Goal: Task Accomplishment & Management: Complete application form

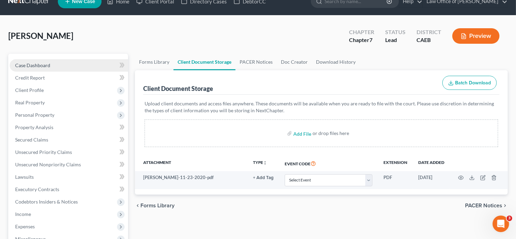
click at [48, 66] on span "Case Dashboard" at bounding box center [32, 65] width 35 height 6
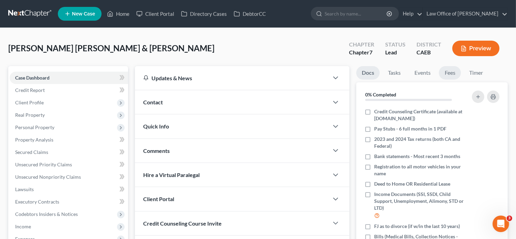
click at [445, 74] on link "Fees" at bounding box center [450, 72] width 22 height 13
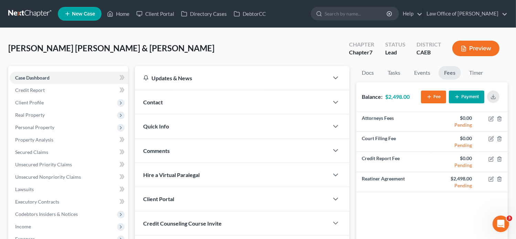
click at [165, 104] on div "Contact" at bounding box center [232, 102] width 194 height 24
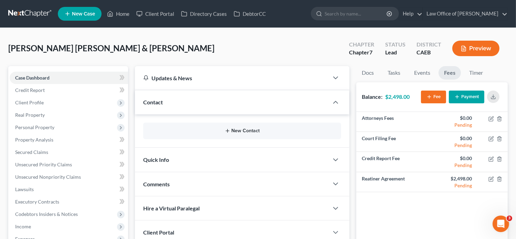
click at [187, 128] on button "New Contact" at bounding box center [242, 131] width 187 height 6
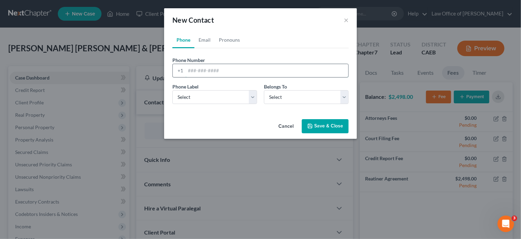
click at [210, 77] on input "tel" at bounding box center [267, 70] width 163 height 13
click at [204, 71] on input "tel" at bounding box center [267, 70] width 163 height 13
paste input "(669) 251-6936"
type input "(669) 251-6936"
click at [227, 92] on select "Select Mobile Home Work Other" at bounding box center [214, 97] width 85 height 14
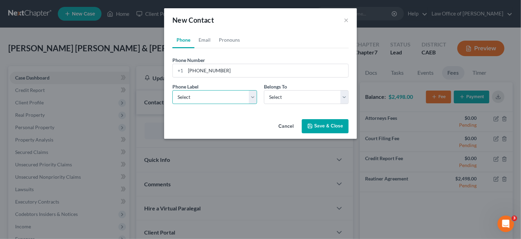
click at [172, 90] on select "Select Mobile Home Work Other" at bounding box center [214, 97] width 85 height 14
click at [219, 98] on select "Select Mobile Home Work Other" at bounding box center [214, 97] width 85 height 14
select select "0"
click at [172, 90] on select "Select Mobile Home Work Other" at bounding box center [214, 97] width 85 height 14
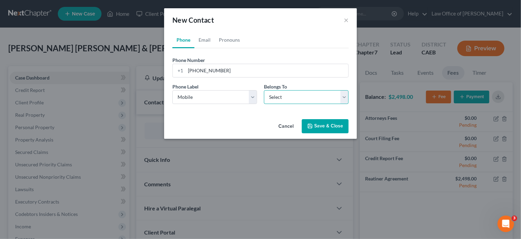
click at [294, 99] on select "Select Client Spouse Other" at bounding box center [306, 97] width 85 height 14
select select "0"
click at [264, 90] on select "Select Client Spouse Other" at bounding box center [306, 97] width 85 height 14
select select "0"
click at [201, 44] on link "Email" at bounding box center [204, 40] width 20 height 17
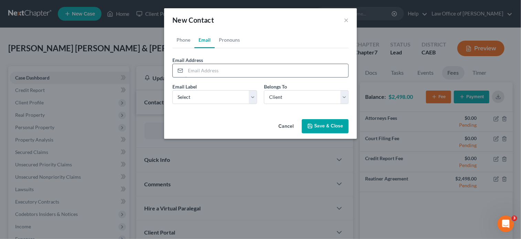
click at [215, 72] on input "email" at bounding box center [267, 70] width 163 height 13
paste input "emigallegos1995@gmail.com"
type input "emigallegos1995@gmail.com"
click at [314, 131] on button "Save & Close" at bounding box center [325, 126] width 47 height 14
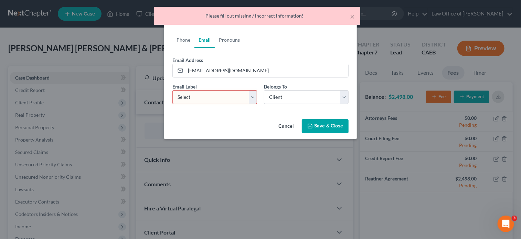
click at [248, 96] on select "Select Home Work Other" at bounding box center [214, 97] width 85 height 14
select select "0"
click at [172, 90] on select "Select Home Work Other" at bounding box center [214, 97] width 85 height 14
click at [324, 122] on button "Save & Close" at bounding box center [325, 126] width 47 height 14
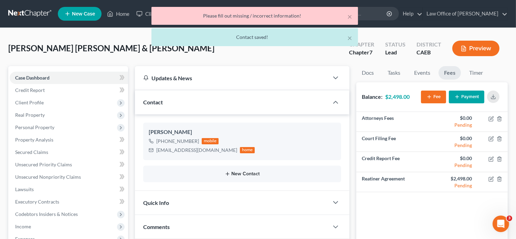
click at [240, 173] on button "New Contact" at bounding box center [242, 174] width 187 height 6
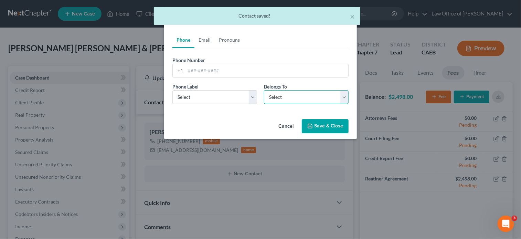
click at [314, 101] on select "Select Client Spouse Other" at bounding box center [306, 97] width 85 height 14
select select "1"
click at [264, 90] on select "Select Client Spouse Other" at bounding box center [306, 97] width 85 height 14
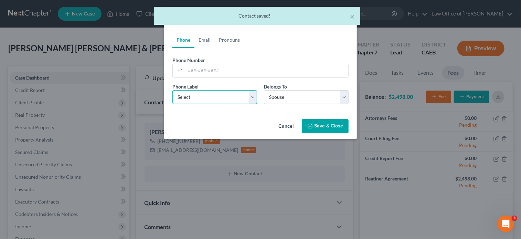
click at [255, 97] on select "Select Mobile Home Work Other" at bounding box center [214, 97] width 85 height 14
select select "0"
click at [172, 90] on select "Select Mobile Home Work Other" at bounding box center [214, 97] width 85 height 14
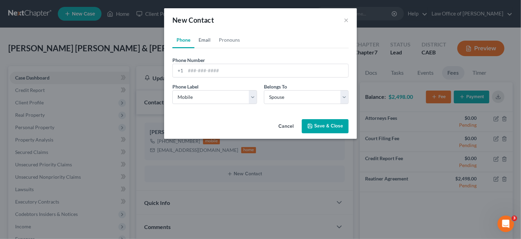
click at [203, 38] on link "Email" at bounding box center [204, 40] width 20 height 17
click at [231, 98] on select "Select Home Work Other" at bounding box center [214, 97] width 85 height 14
select select "0"
click at [172, 90] on select "Select Home Work Other" at bounding box center [214, 97] width 85 height 14
click at [218, 71] on input "email" at bounding box center [267, 70] width 163 height 13
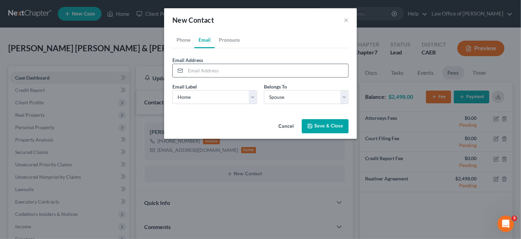
paste input "emiley.gp@gmail.com"
type input "emiley.gp@gmail.com"
click at [322, 133] on button "Save & Close" at bounding box center [325, 126] width 47 height 14
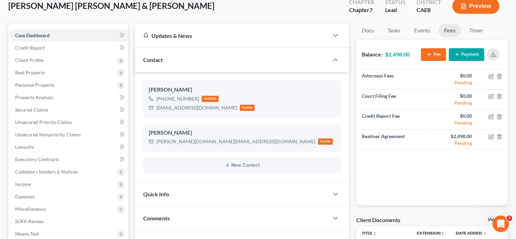
scroll to position [39, 0]
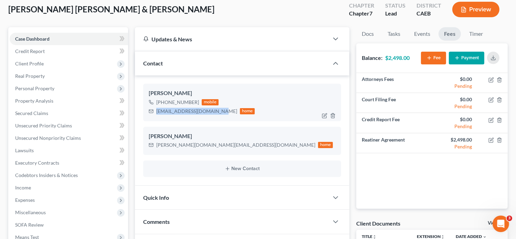
drag, startPoint x: 218, startPoint y: 110, endPoint x: 154, endPoint y: 112, distance: 64.1
click at [154, 112] on div "emigallegos1995@gmail.com home" at bounding box center [202, 111] width 106 height 9
copy div "emigallegos1995@gmail.com"
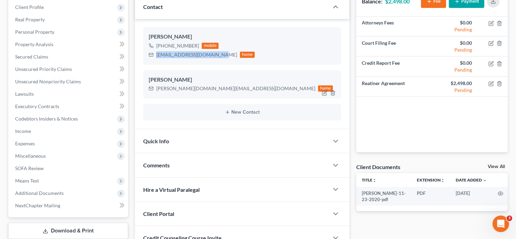
scroll to position [156, 0]
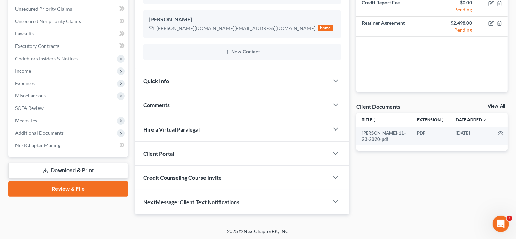
click at [171, 157] on div "Client Portal" at bounding box center [232, 153] width 194 height 24
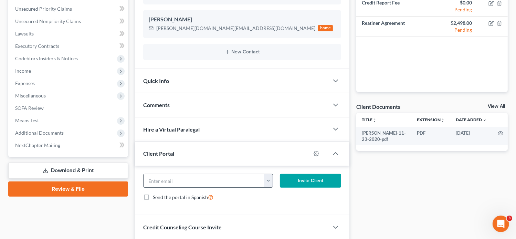
click at [169, 181] on input "email" at bounding box center [204, 180] width 121 height 13
paste input "emigallegos1995@gmail.com"
type input "emigallegos1995@gmail.com"
click at [302, 181] on button "Invite Client" at bounding box center [311, 181] width 62 height 14
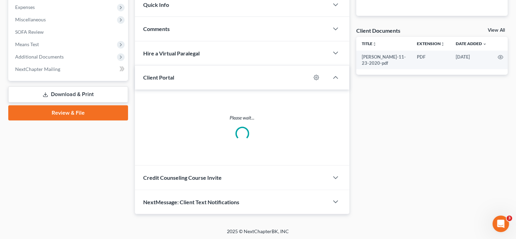
click at [207, 170] on div "Credit Counseling Course Invite" at bounding box center [232, 178] width 194 height 24
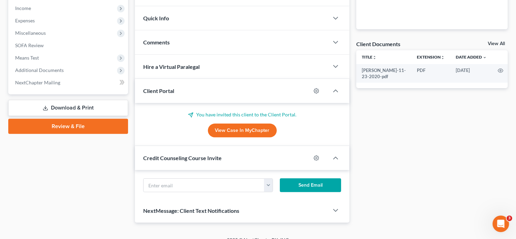
scroll to position [232, 0]
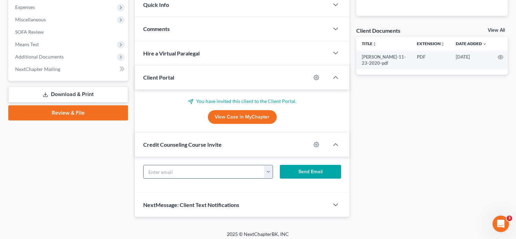
click at [176, 172] on input "text" at bounding box center [204, 171] width 121 height 13
paste input "emigallegos1995@gmail.com"
type input "emigallegos1995@gmail.com"
click at [328, 161] on div "emigallegos1995@gmail.com emigallegos1995@gmail.com emiley.gp@gmail.com Send Em…" at bounding box center [242, 175] width 215 height 36
click at [321, 170] on button "Send Email" at bounding box center [311, 172] width 62 height 14
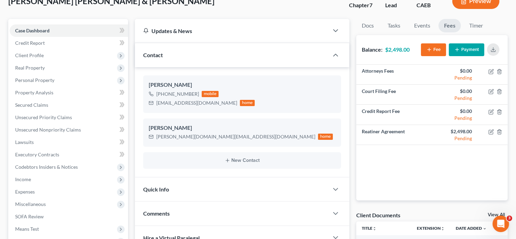
scroll to position [0, 0]
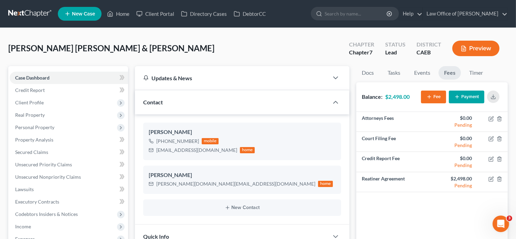
click at [83, 15] on span "New Case" at bounding box center [83, 13] width 23 height 5
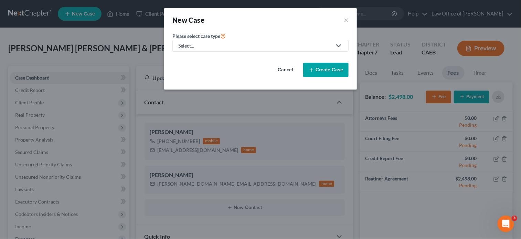
click at [267, 47] on div "Select..." at bounding box center [255, 45] width 154 height 7
click at [202, 60] on div "Bankruptcy" at bounding box center [191, 59] width 25 height 7
select select "8"
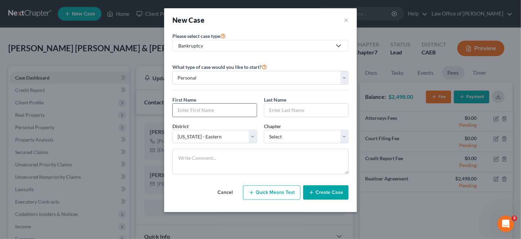
click at [208, 112] on input "text" at bounding box center [215, 110] width 84 height 13
paste input "Maria Abellar"
type input "Maria Abellar"
click at [286, 111] on input "text" at bounding box center [306, 110] width 84 height 13
paste input "Maria Abellar"
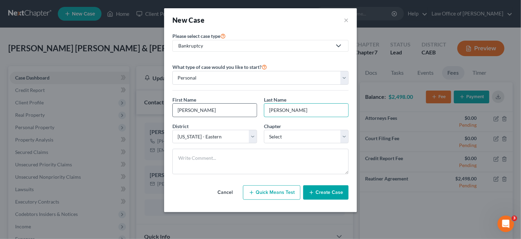
type input "Maria Abellar"
drag, startPoint x: 224, startPoint y: 107, endPoint x: 194, endPoint y: 109, distance: 30.0
click at [194, 109] on input "Maria Abellar" at bounding box center [215, 110] width 84 height 13
type input "Maria"
click at [283, 108] on input "Maria Abellar" at bounding box center [306, 110] width 84 height 13
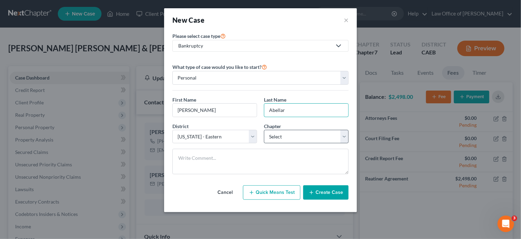
type input "Abellar"
click at [302, 142] on select "Select 7 11 12 13" at bounding box center [306, 137] width 85 height 14
select select "0"
click at [264, 130] on select "Select 7 11 12 13" at bounding box center [306, 137] width 85 height 14
click at [324, 195] on button "Create Case" at bounding box center [325, 192] width 45 height 14
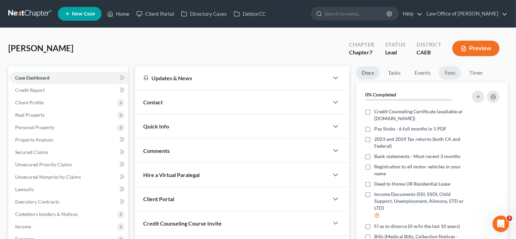
click at [443, 73] on link "Fees" at bounding box center [450, 72] width 22 height 13
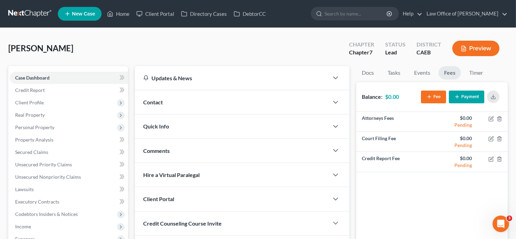
click at [436, 97] on button "Fee" at bounding box center [433, 97] width 25 height 13
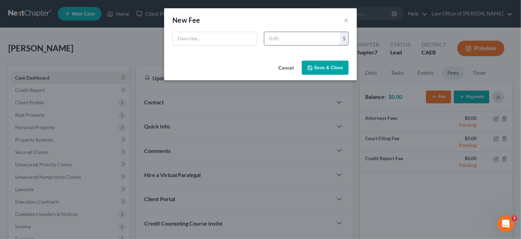
click at [316, 36] on input "text" at bounding box center [302, 38] width 76 height 13
type input "2,478"
click at [247, 39] on input "text" at bounding box center [215, 38] width 84 height 13
type input "Retainer Agreement"
click at [325, 66] on button "Save & Close" at bounding box center [325, 68] width 47 height 14
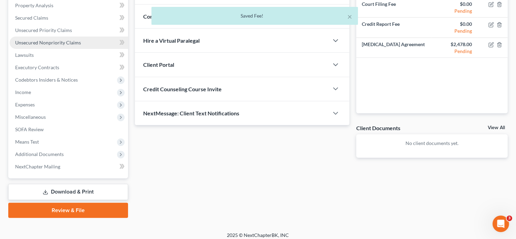
scroll to position [139, 0]
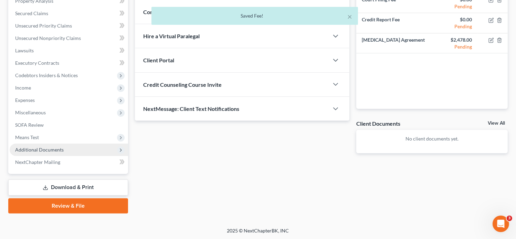
click at [39, 151] on span "Additional Documents" at bounding box center [39, 150] width 49 height 6
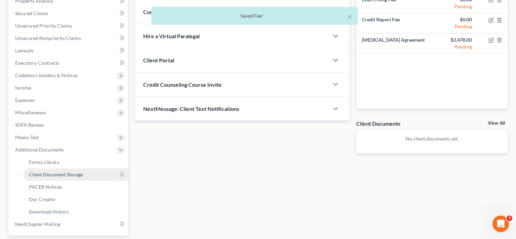
click at [58, 170] on link "Client Document Storage" at bounding box center [75, 174] width 105 height 12
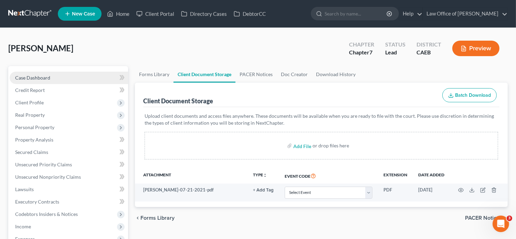
click at [42, 80] on span "Case Dashboard" at bounding box center [32, 78] width 35 height 6
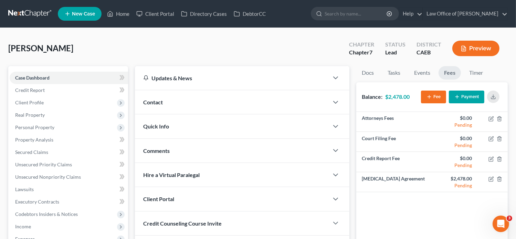
scroll to position [139, 0]
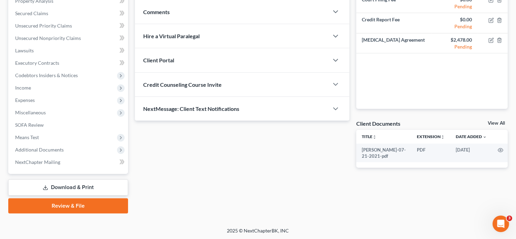
click at [208, 84] on span "Credit Counseling Course Invite" at bounding box center [182, 84] width 78 height 7
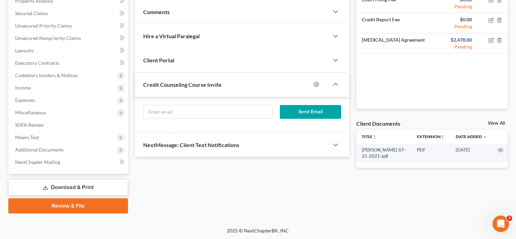
scroll to position [0, 0]
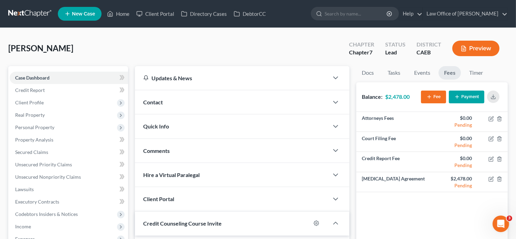
click at [188, 81] on div "Updates & News" at bounding box center [232, 77] width 178 height 7
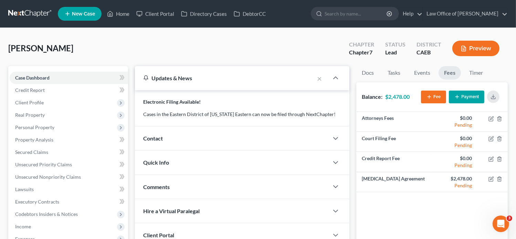
click at [188, 81] on div "Updates & News" at bounding box center [224, 77] width 163 height 7
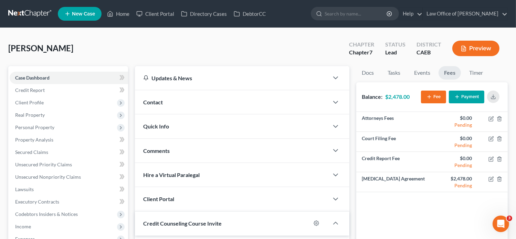
click at [167, 102] on div "Contact" at bounding box center [232, 102] width 194 height 24
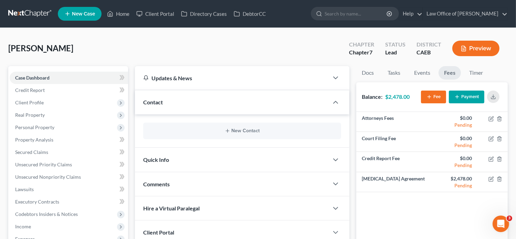
click at [186, 134] on div "New Contact" at bounding box center [242, 131] width 198 height 17
click at [234, 124] on div "New Contact" at bounding box center [242, 131] width 198 height 17
click at [225, 131] on icon "button" at bounding box center [228, 131] width 6 height 6
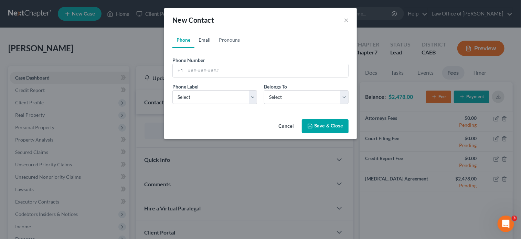
click at [197, 46] on link "Email" at bounding box center [204, 40] width 20 height 17
click at [211, 71] on input "email" at bounding box center [267, 70] width 163 height 13
paste input "nursemia1975@gmail.com"
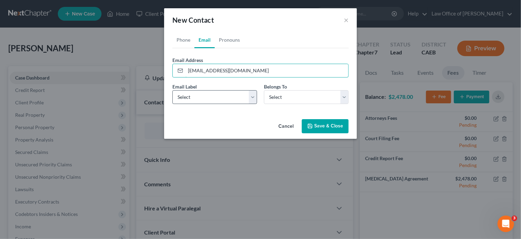
type input "nursemia1975@gmail.com"
click at [202, 99] on select "Select Home Work Other" at bounding box center [214, 97] width 85 height 14
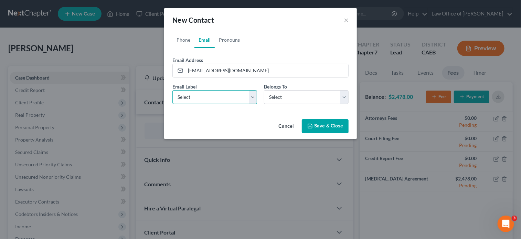
select select "0"
click at [172, 90] on select "Select Home Work Other" at bounding box center [214, 97] width 85 height 14
click at [282, 104] on div "Email Label Select Home Work Other Belongs To * Select Client Other" at bounding box center [260, 96] width 183 height 27
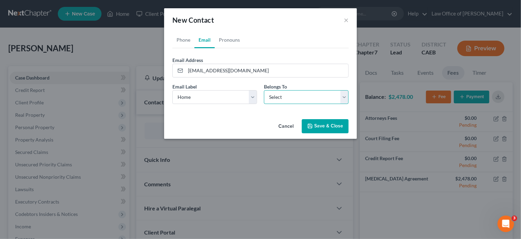
click at [279, 102] on select "Select Client Other" at bounding box center [306, 97] width 85 height 14
select select "0"
click at [264, 90] on select "Select Client Other" at bounding box center [306, 97] width 85 height 14
select select "0"
click at [185, 39] on link "Phone" at bounding box center [183, 40] width 22 height 17
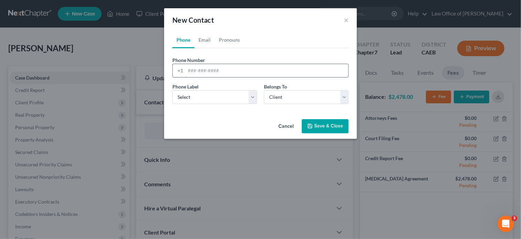
click at [205, 66] on input "tel" at bounding box center [267, 70] width 163 height 13
paste input "(510) 332-8584"
type input "(510) 332-8584"
click at [203, 105] on div "Phone Label * Select Mobile Home Work Other Belongs To * Select Client Other" at bounding box center [260, 96] width 183 height 27
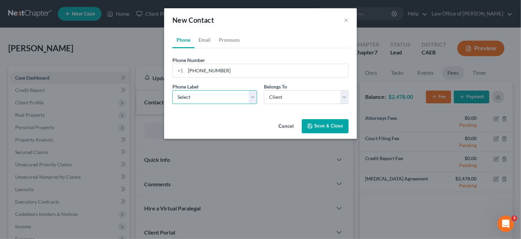
click at [203, 95] on select "Select Mobile Home Work Other" at bounding box center [214, 97] width 85 height 14
select select "0"
click at [172, 90] on select "Select Mobile Home Work Other" at bounding box center [214, 97] width 85 height 14
click at [208, 38] on link "Email" at bounding box center [204, 40] width 20 height 17
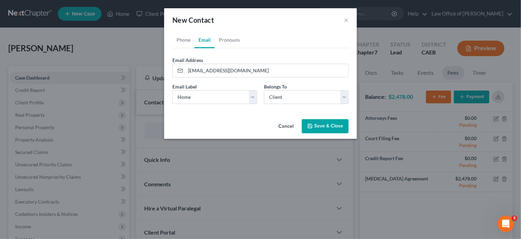
click at [322, 120] on button "Save & Close" at bounding box center [325, 126] width 47 height 14
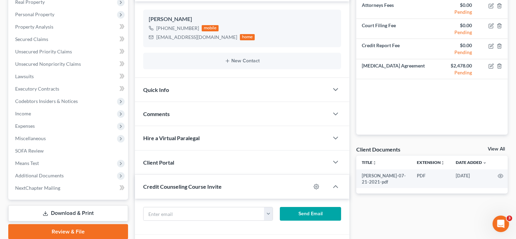
scroll to position [120, 0]
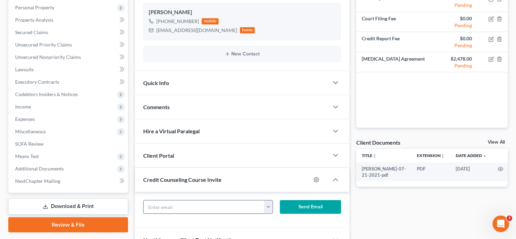
click at [189, 205] on input "text" at bounding box center [204, 206] width 121 height 13
paste input "nursemia1975@gmail.com"
type input "nursemia1975@gmail.com"
click at [296, 202] on button "Send Email" at bounding box center [311, 207] width 62 height 14
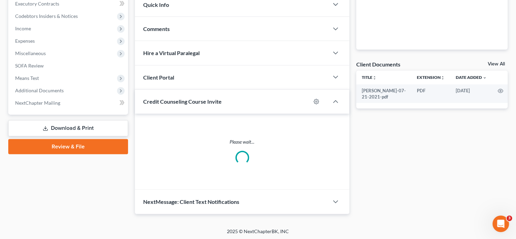
scroll to position [165, 0]
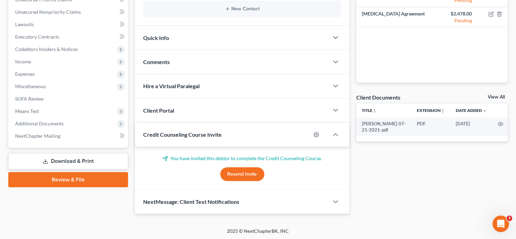
click at [185, 110] on div "Client Portal" at bounding box center [232, 110] width 194 height 24
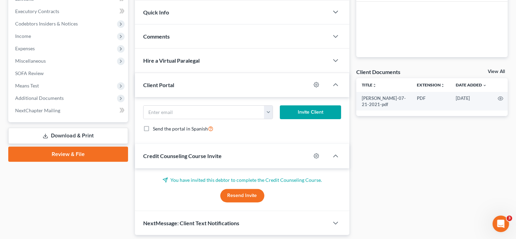
scroll to position [198, 0]
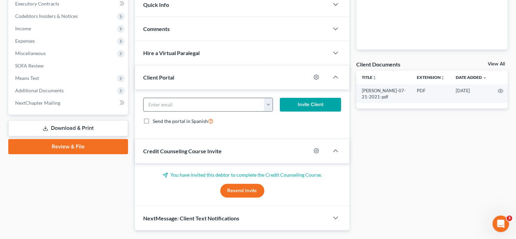
click at [180, 108] on input "email" at bounding box center [204, 104] width 121 height 13
paste input "nursemia1975@gmail.com"
type input "nursemia1975@gmail.com"
click at [346, 105] on div "nursemia1975@gmail.com nursemia1975@gmail.com Invite Client Send the portal in …" at bounding box center [242, 115] width 215 height 50
click at [328, 103] on button "Invite Client" at bounding box center [311, 105] width 62 height 14
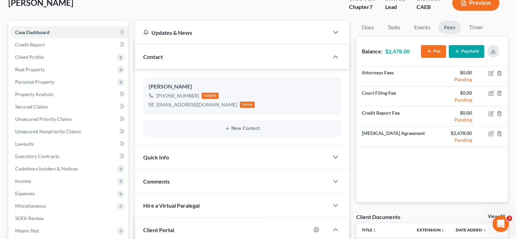
scroll to position [0, 0]
